Goal: Find specific page/section: Locate a particular part of the current website

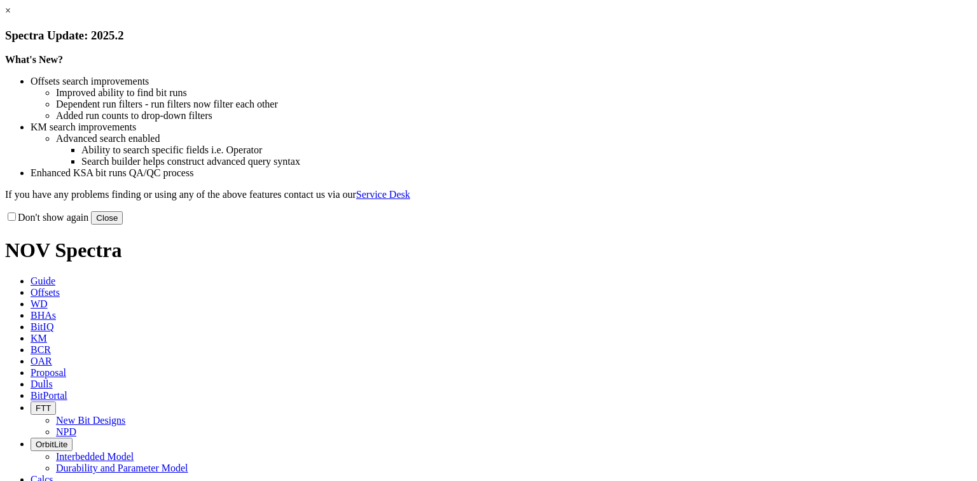
click at [123, 225] on button "Close" at bounding box center [107, 217] width 32 height 13
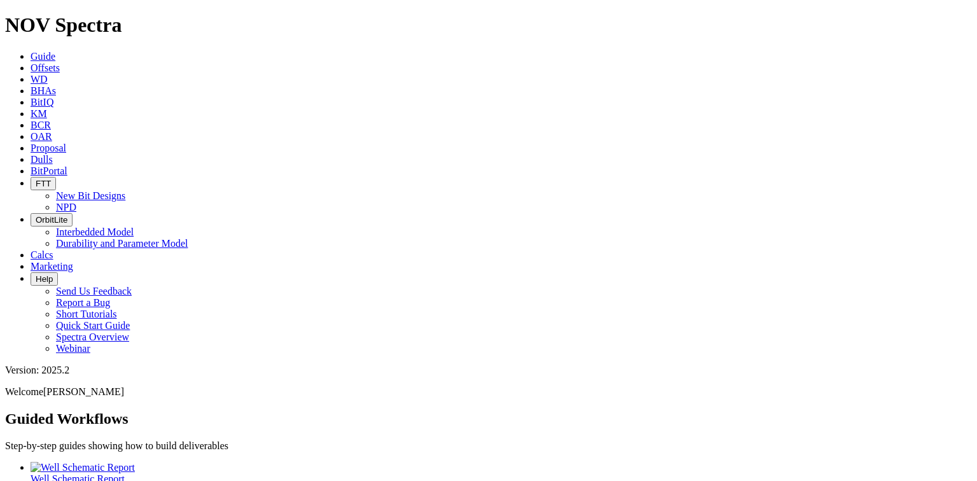
click at [53, 154] on link "Dulls" at bounding box center [42, 159] width 22 height 11
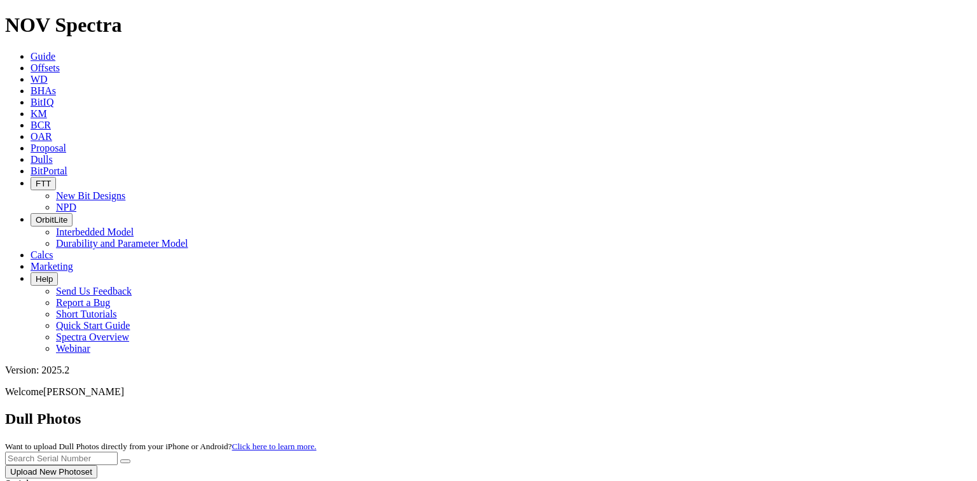
click at [118, 452] on input "text" at bounding box center [61, 458] width 113 height 13
paste input "A318571"
type input "A318571"
click at [120, 459] on button "submit" at bounding box center [125, 461] width 10 height 4
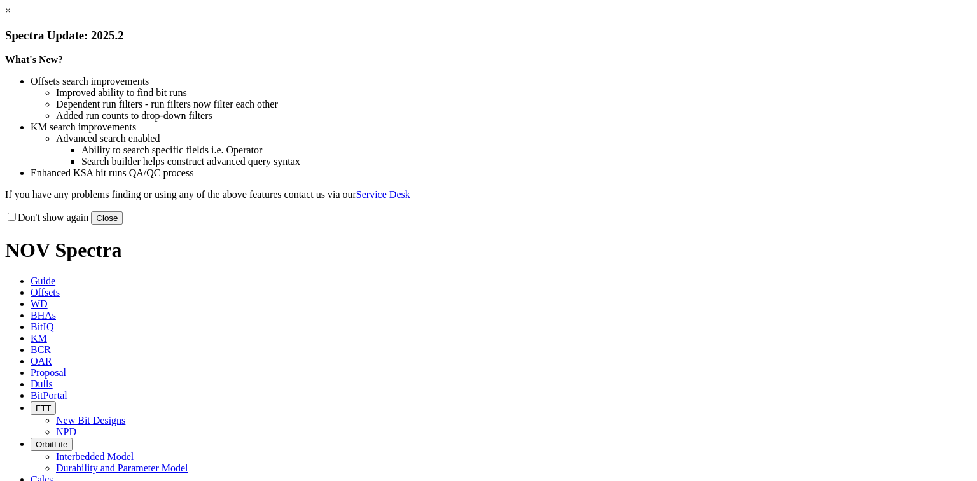
click at [123, 225] on button "Close" at bounding box center [107, 217] width 32 height 13
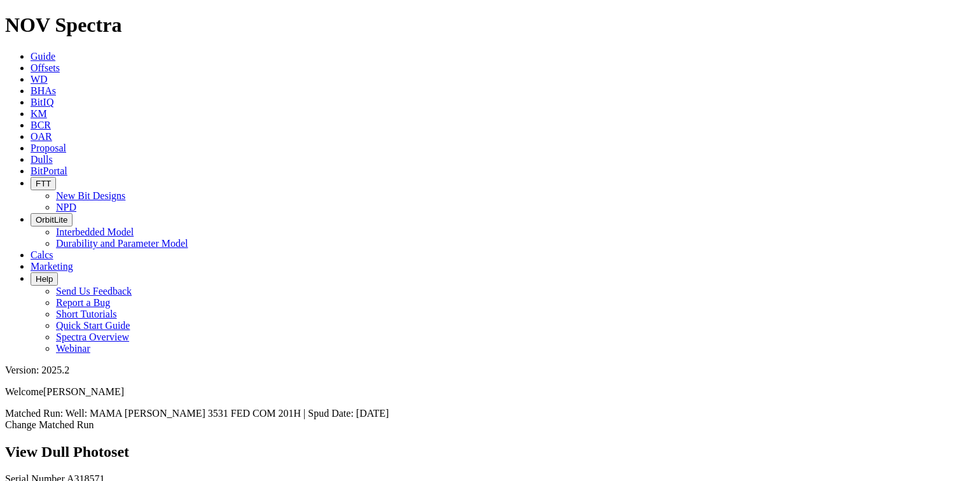
scroll to position [916, 0]
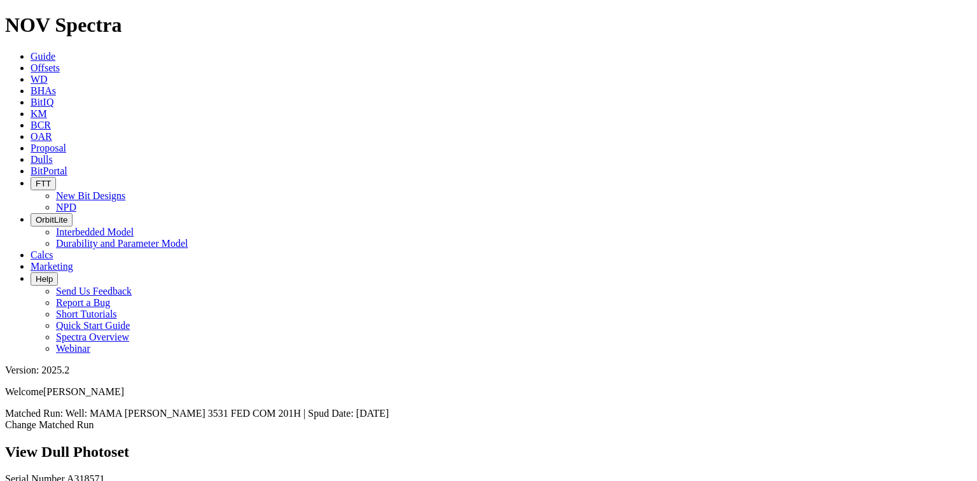
click at [53, 154] on link "Dulls" at bounding box center [42, 159] width 22 height 11
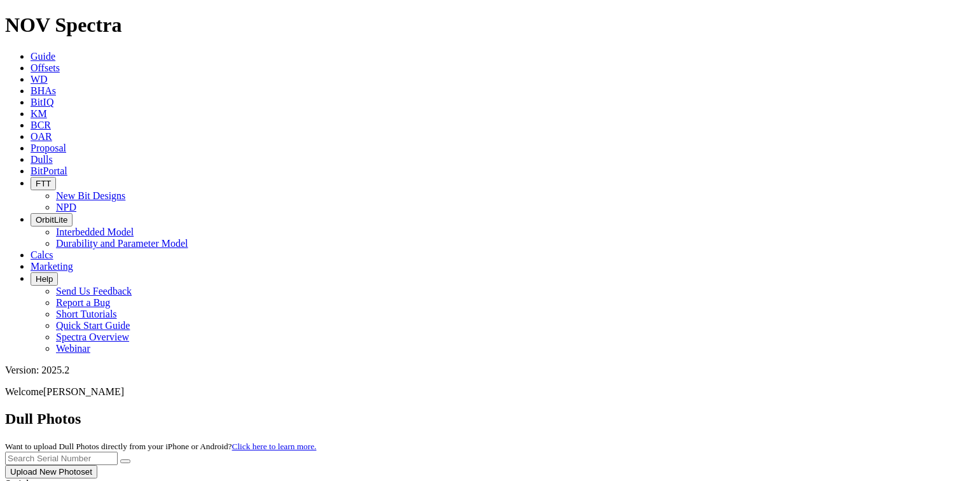
click at [118, 452] on input "text" at bounding box center [61, 458] width 113 height 13
paste input "A319556"
type input "A319556"
click at [130, 459] on button "submit" at bounding box center [125, 461] width 10 height 4
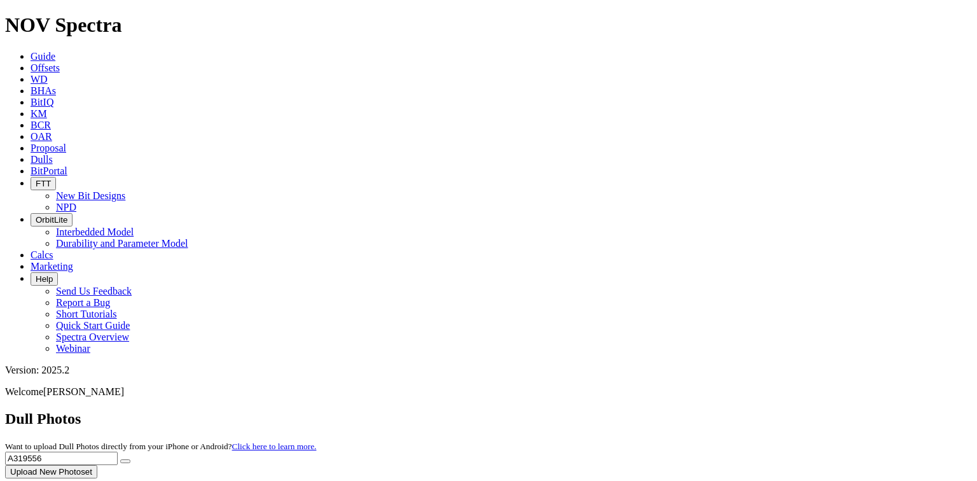
click at [130, 459] on button "submit" at bounding box center [125, 461] width 10 height 4
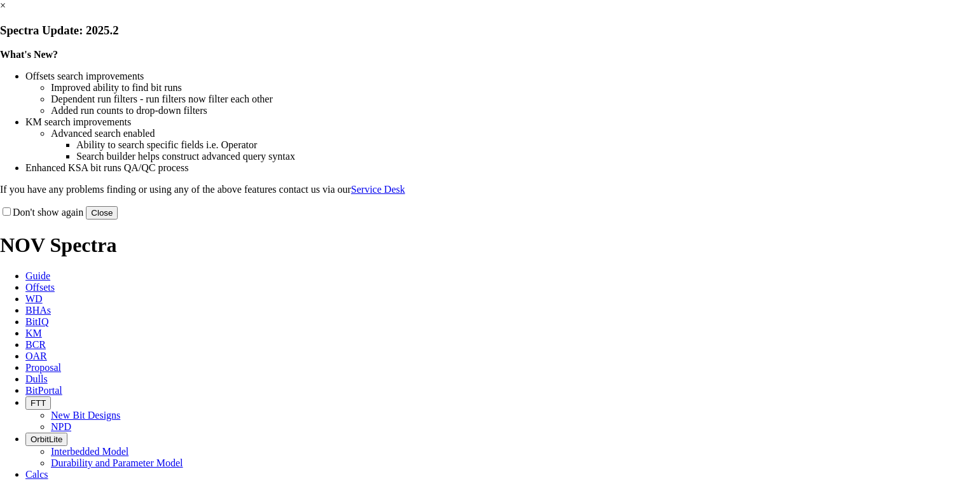
click at [118, 219] on button "Close" at bounding box center [102, 212] width 32 height 13
